Goal: Task Accomplishment & Management: Complete application form

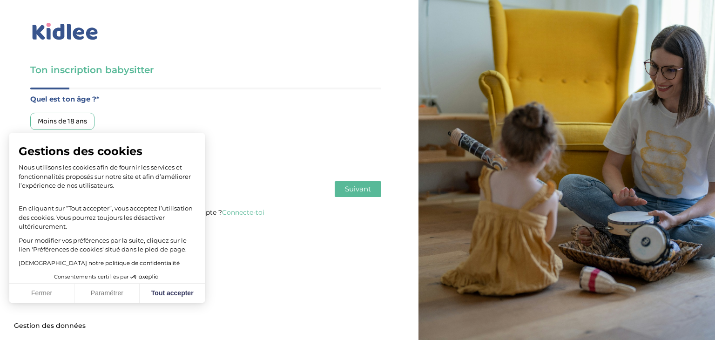
click at [186, 302] on div "Ton inscription babysitter Merci de vérifier que tous les champs sont remplis a…" at bounding box center [357, 170] width 729 height 340
click at [189, 297] on button "Tout accepter" at bounding box center [172, 293] width 65 height 20
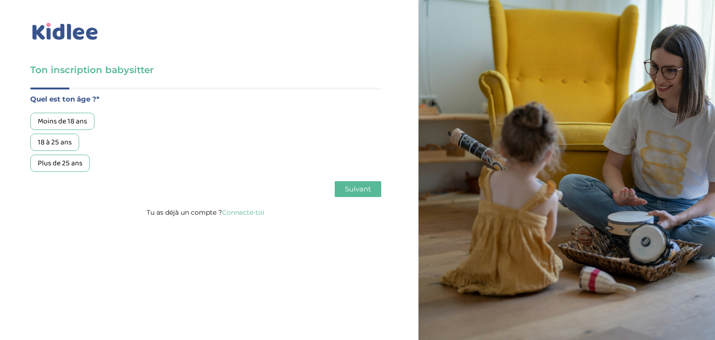
click at [55, 123] on div "Moins de 18 ans" at bounding box center [62, 121] width 64 height 17
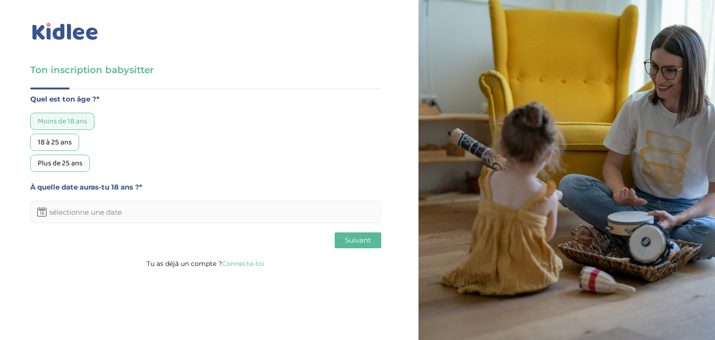
drag, startPoint x: 98, startPoint y: 225, endPoint x: 127, endPoint y: 211, distance: 32.3
click at [127, 211] on div "Quel est ton âge ?* Moins de 18 ans 18 à 25 ans Plus de 25 ans À quelle date au…" at bounding box center [205, 172] width 351 height 170
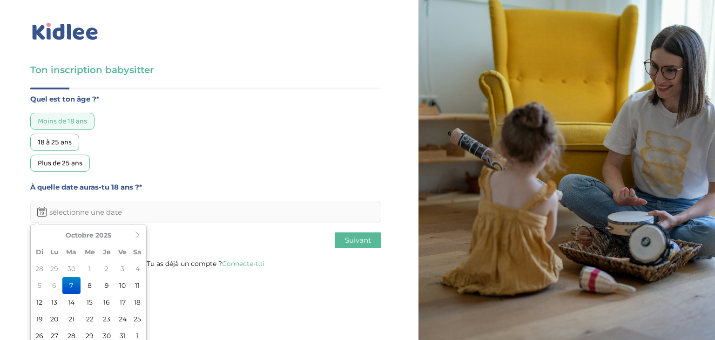
click at [127, 211] on input "text" at bounding box center [205, 212] width 351 height 22
click at [140, 237] on icon at bounding box center [137, 234] width 7 height 7
click at [101, 285] on td "6" at bounding box center [107, 285] width 16 height 17
type input "06-11-2025"
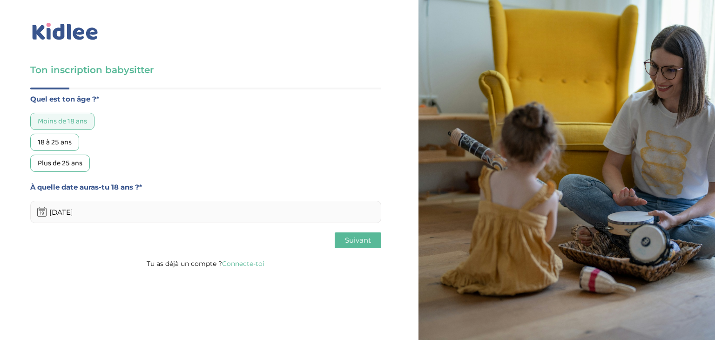
click at [382, 238] on div "Ton inscription babysitter Merci de vérifier que tous les champs sont remplis a…" at bounding box center [205, 137] width 425 height 274
click at [370, 240] on span "Suivant" at bounding box center [358, 239] width 26 height 9
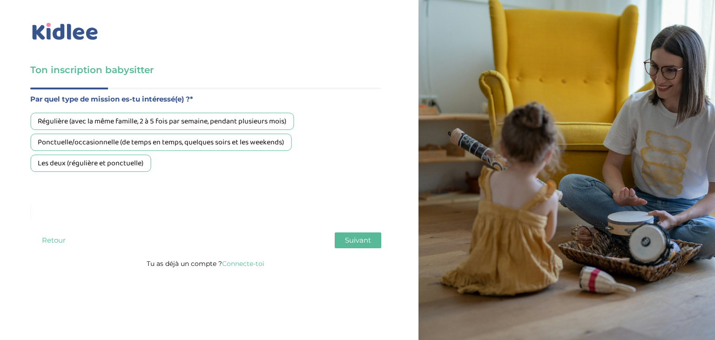
click at [170, 125] on div "Régulière (avec la même famille, 2 à 5 fois par semaine, pendant plusieurs mois)" at bounding box center [161, 121] width 263 height 17
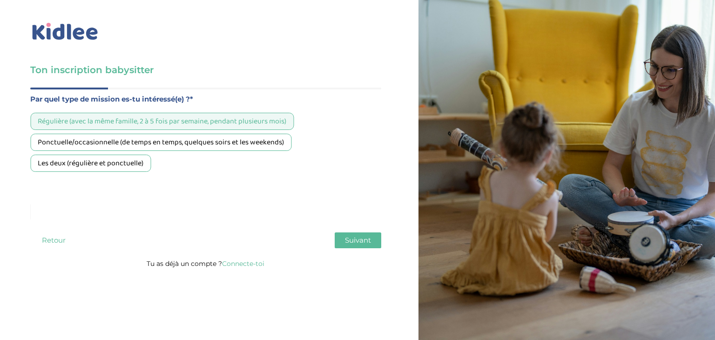
click at [367, 236] on span "Suivant" at bounding box center [358, 239] width 26 height 9
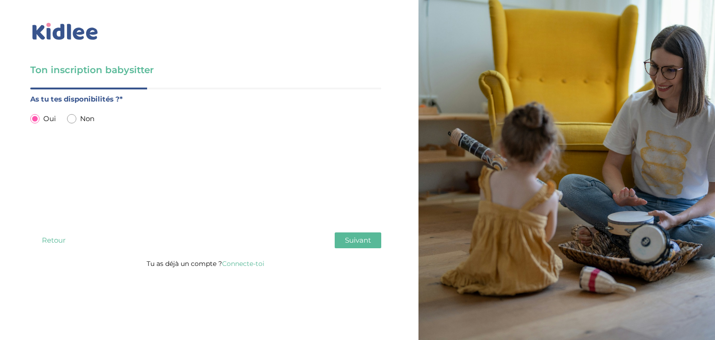
click at [367, 236] on span "Suivant" at bounding box center [358, 239] width 26 height 9
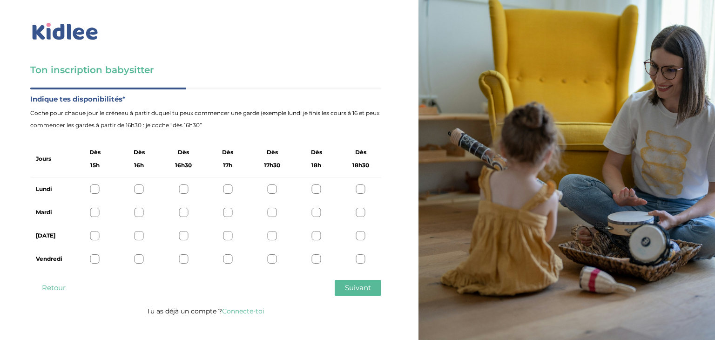
click at [90, 189] on div at bounding box center [94, 188] width 9 height 9
click at [142, 209] on div at bounding box center [138, 212] width 9 height 9
click at [87, 234] on div "Jeudi" at bounding box center [205, 235] width 351 height 23
click at [91, 233] on div at bounding box center [94, 235] width 9 height 9
click at [93, 257] on div at bounding box center [94, 258] width 9 height 9
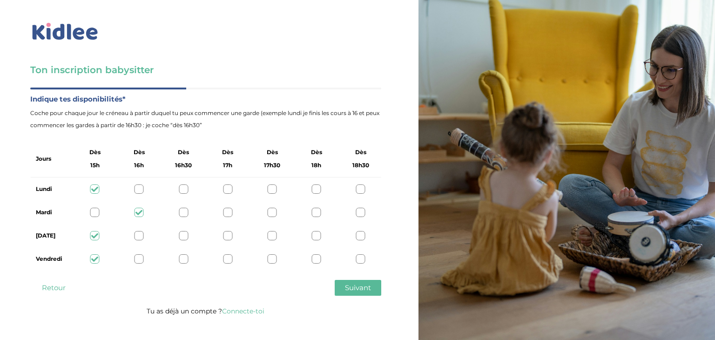
click at [361, 291] on span "Suivant" at bounding box center [358, 287] width 26 height 9
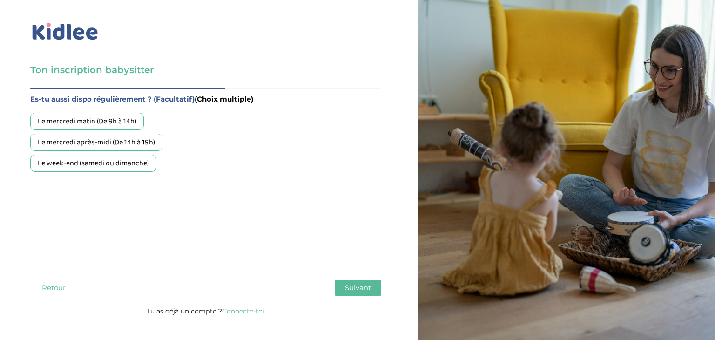
click at [146, 163] on div "Le week-end (samedi ou dimanche)" at bounding box center [93, 163] width 126 height 17
click at [352, 286] on span "Suivant" at bounding box center [358, 287] width 26 height 9
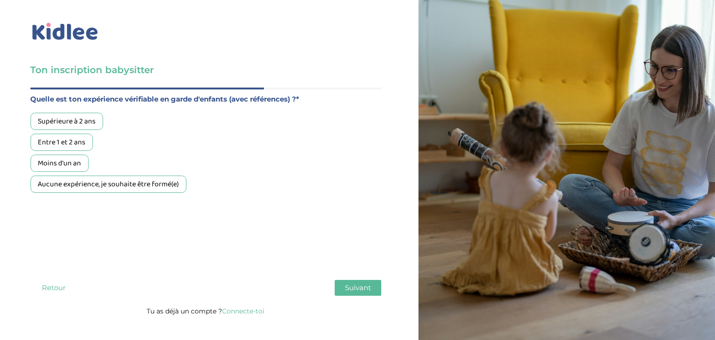
click at [80, 123] on div "Supérieure à 2 ans" at bounding box center [66, 121] width 73 height 17
click at [345, 287] on span "Suivant" at bounding box center [358, 287] width 26 height 9
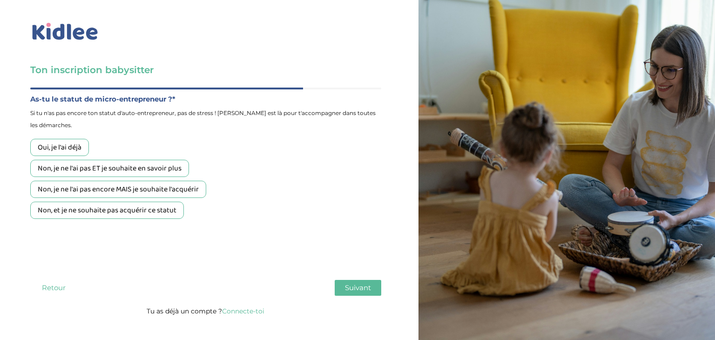
click at [169, 209] on div "Non, et je ne souhaite pas acquérir ce statut" at bounding box center [107, 210] width 154 height 17
click at [372, 294] on button "Suivant" at bounding box center [358, 288] width 47 height 16
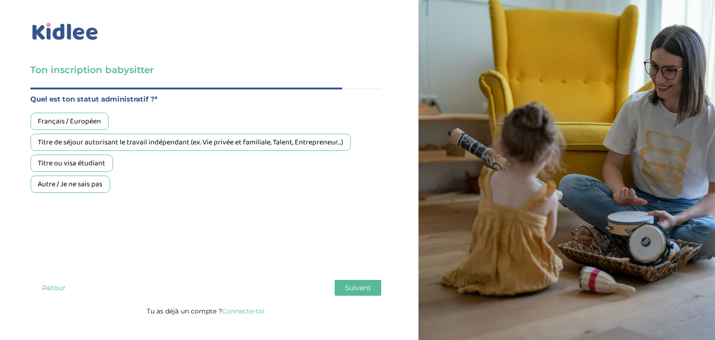
click at [85, 123] on div "Français / Européen" at bounding box center [69, 121] width 78 height 17
click at [348, 280] on button "Suivant" at bounding box center [358, 288] width 47 height 16
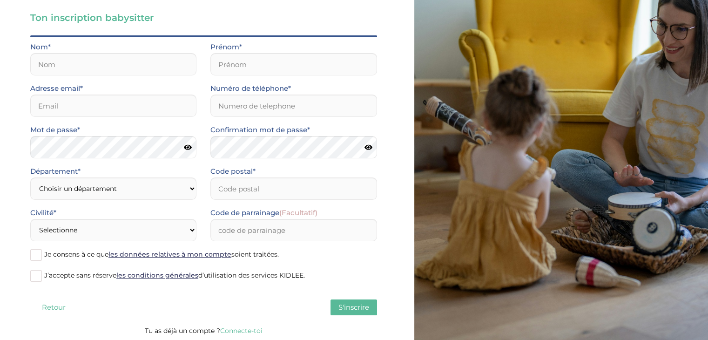
scroll to position [54, 0]
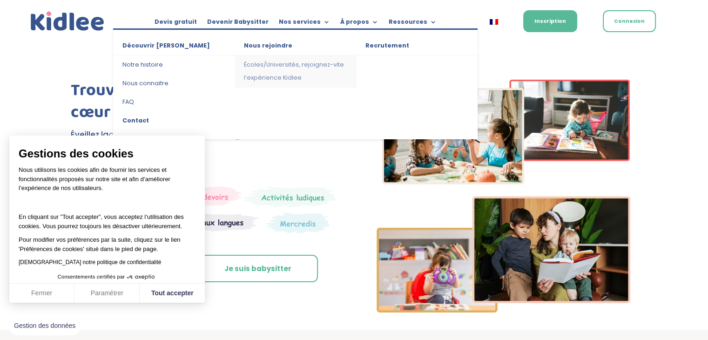
click at [298, 63] on link "Écoles/Universités, rejoignez-vite l’expérience Kidlee" at bounding box center [295, 71] width 121 height 32
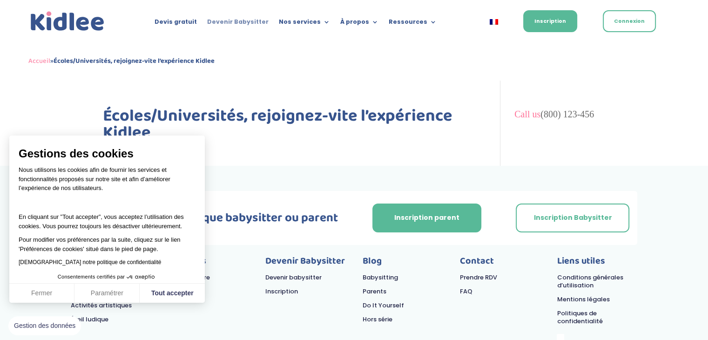
click at [220, 19] on link "Devenir Babysitter" at bounding box center [237, 24] width 61 height 10
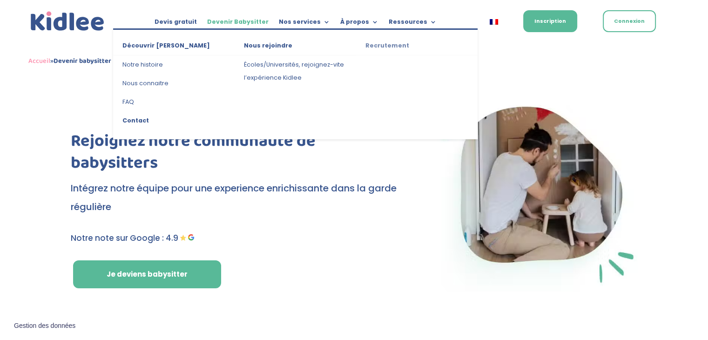
click at [379, 42] on link "Recrutement" at bounding box center [416, 47] width 121 height 16
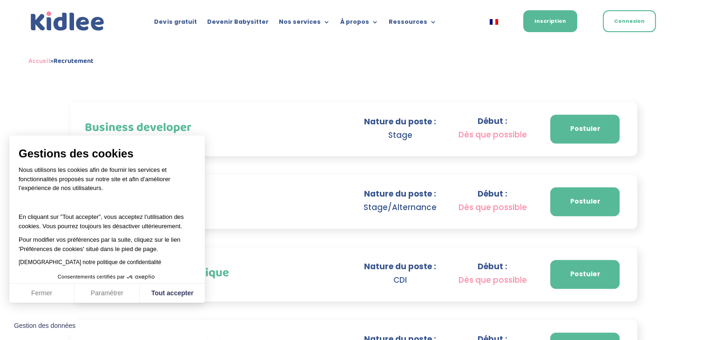
scroll to position [477, 0]
click at [171, 289] on button "Tout accepter" at bounding box center [172, 293] width 65 height 20
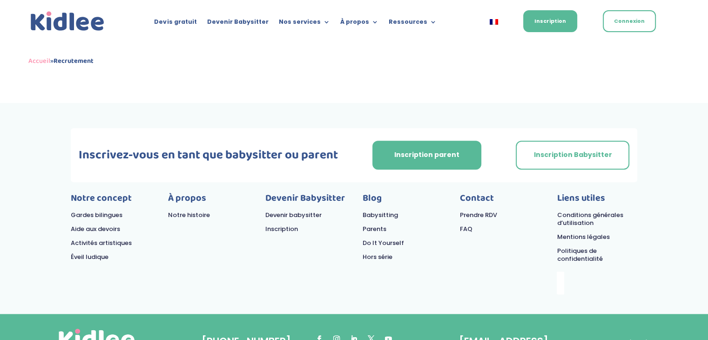
scroll to position [825, 0]
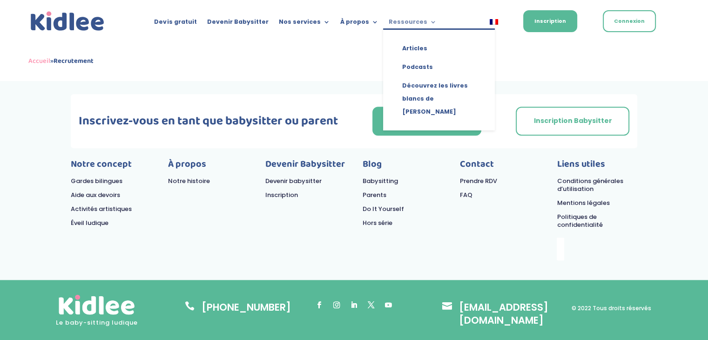
click at [413, 22] on link "Ressources" at bounding box center [412, 24] width 48 height 10
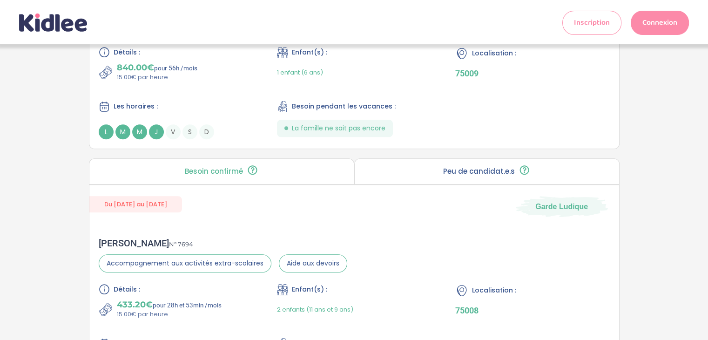
scroll to position [949, 0]
